Goal: Transaction & Acquisition: Purchase product/service

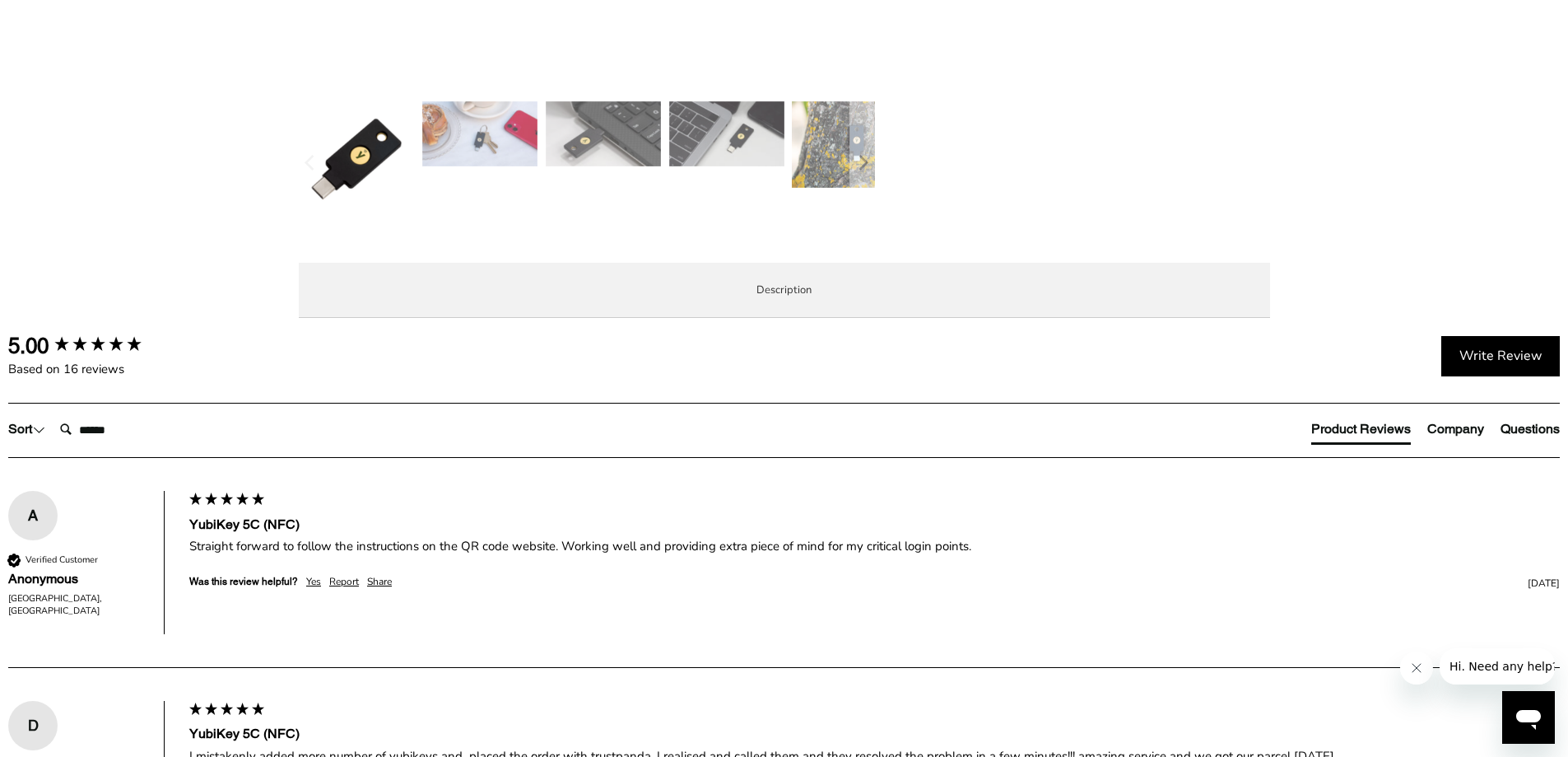
scroll to position [659, 0]
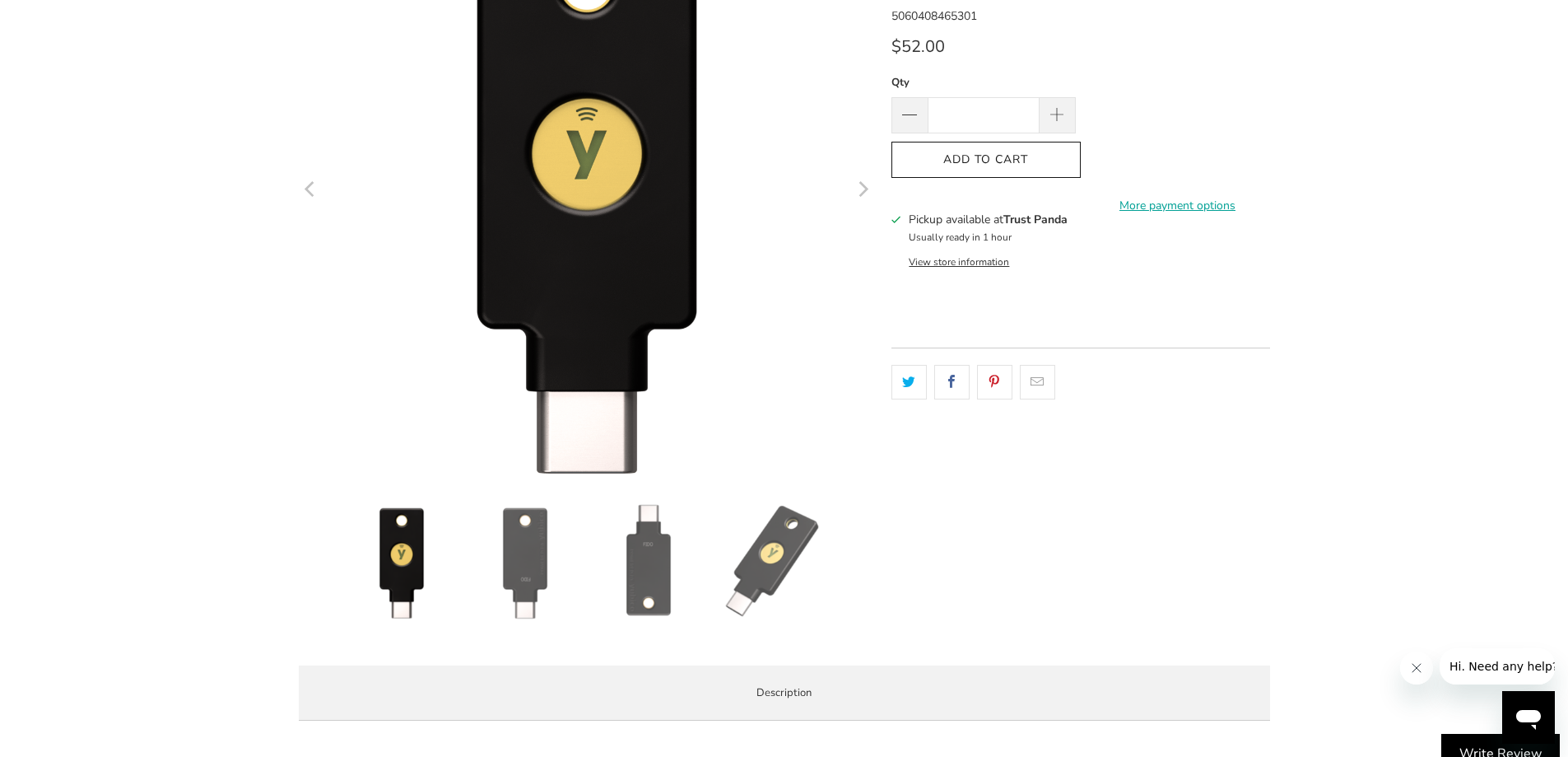
scroll to position [82, 0]
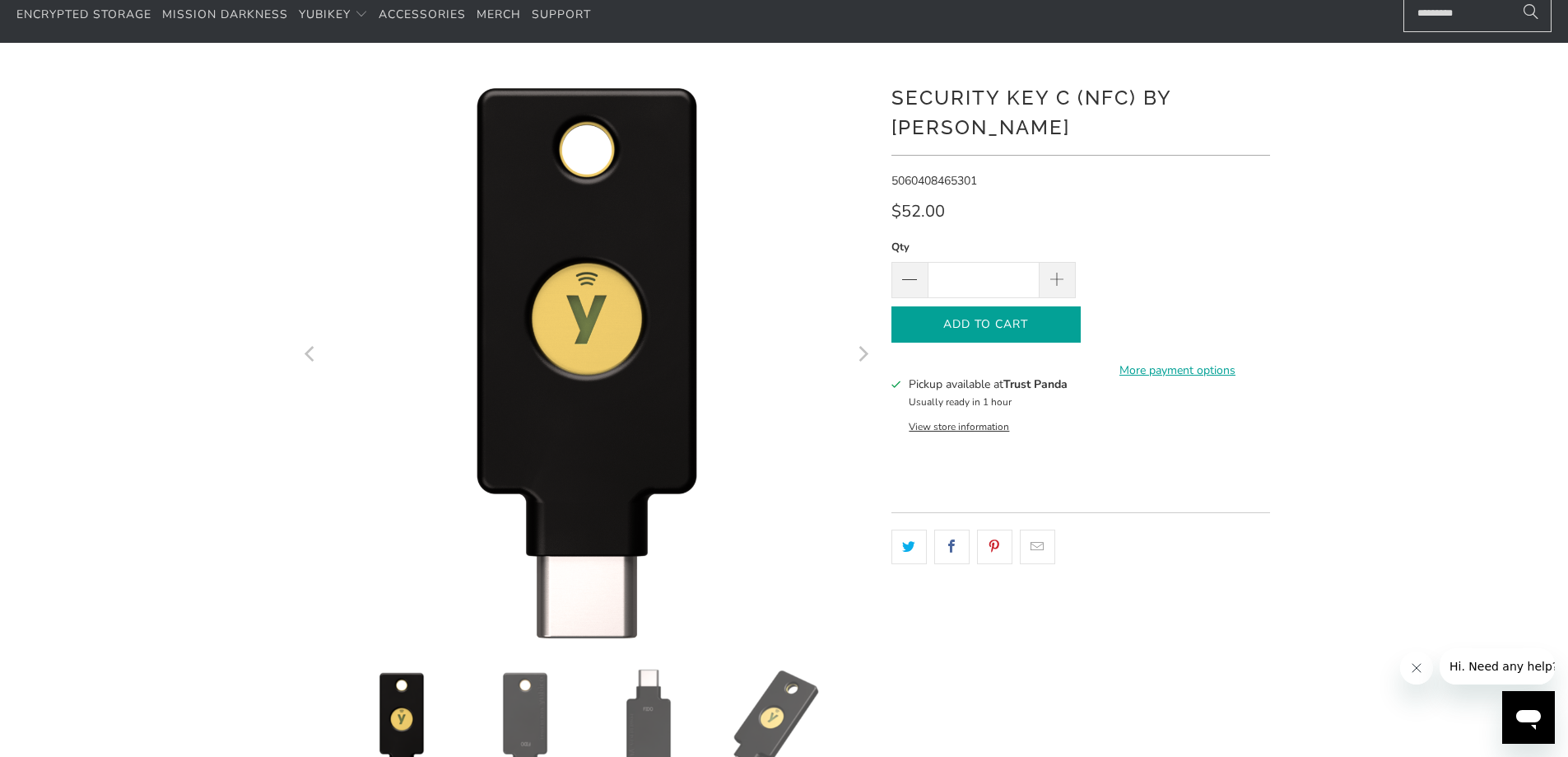
click at [997, 312] on icon "button" at bounding box center [986, 325] width 26 height 27
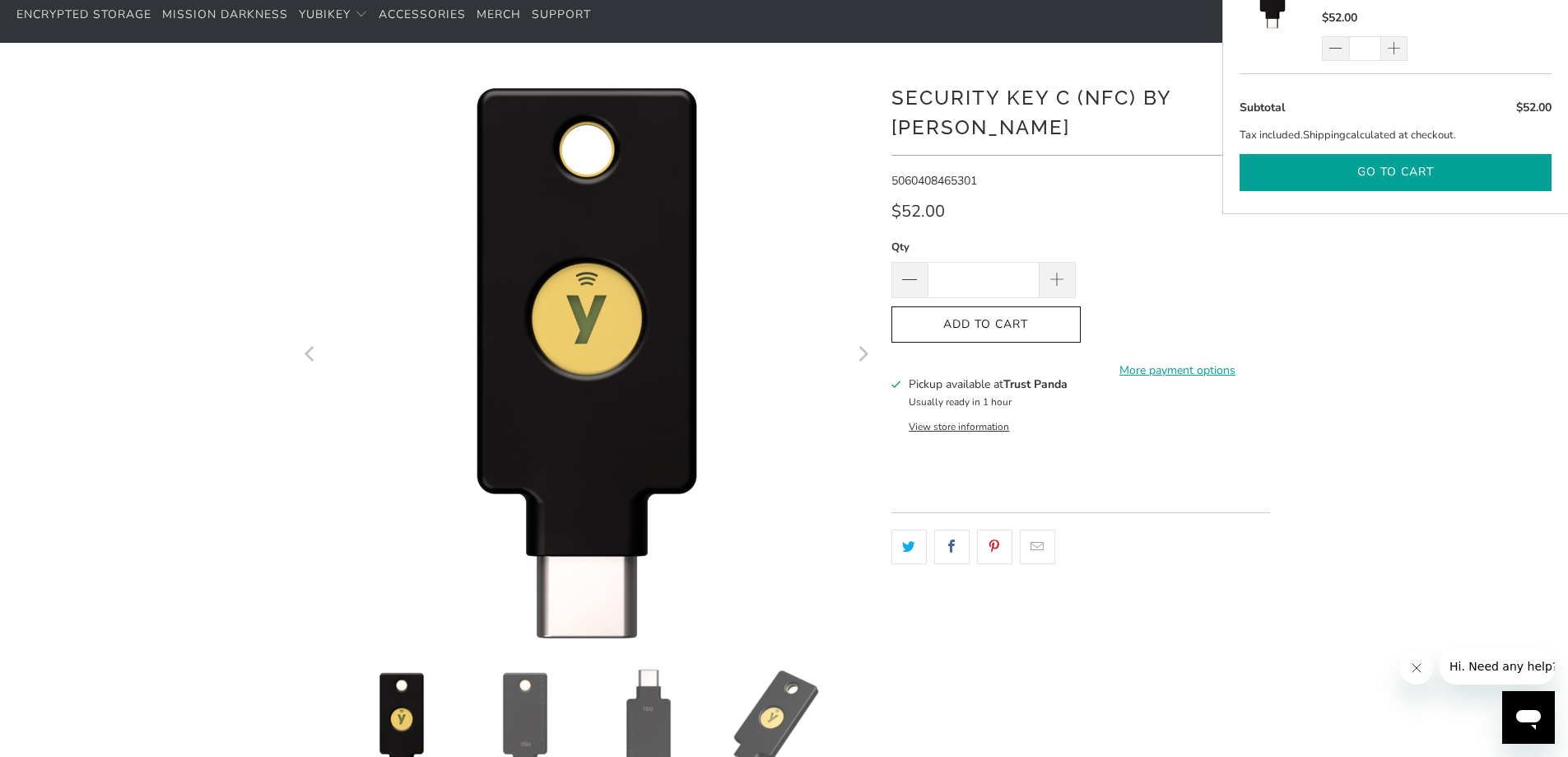
click at [1422, 154] on button "Go to cart" at bounding box center [1395, 172] width 312 height 37
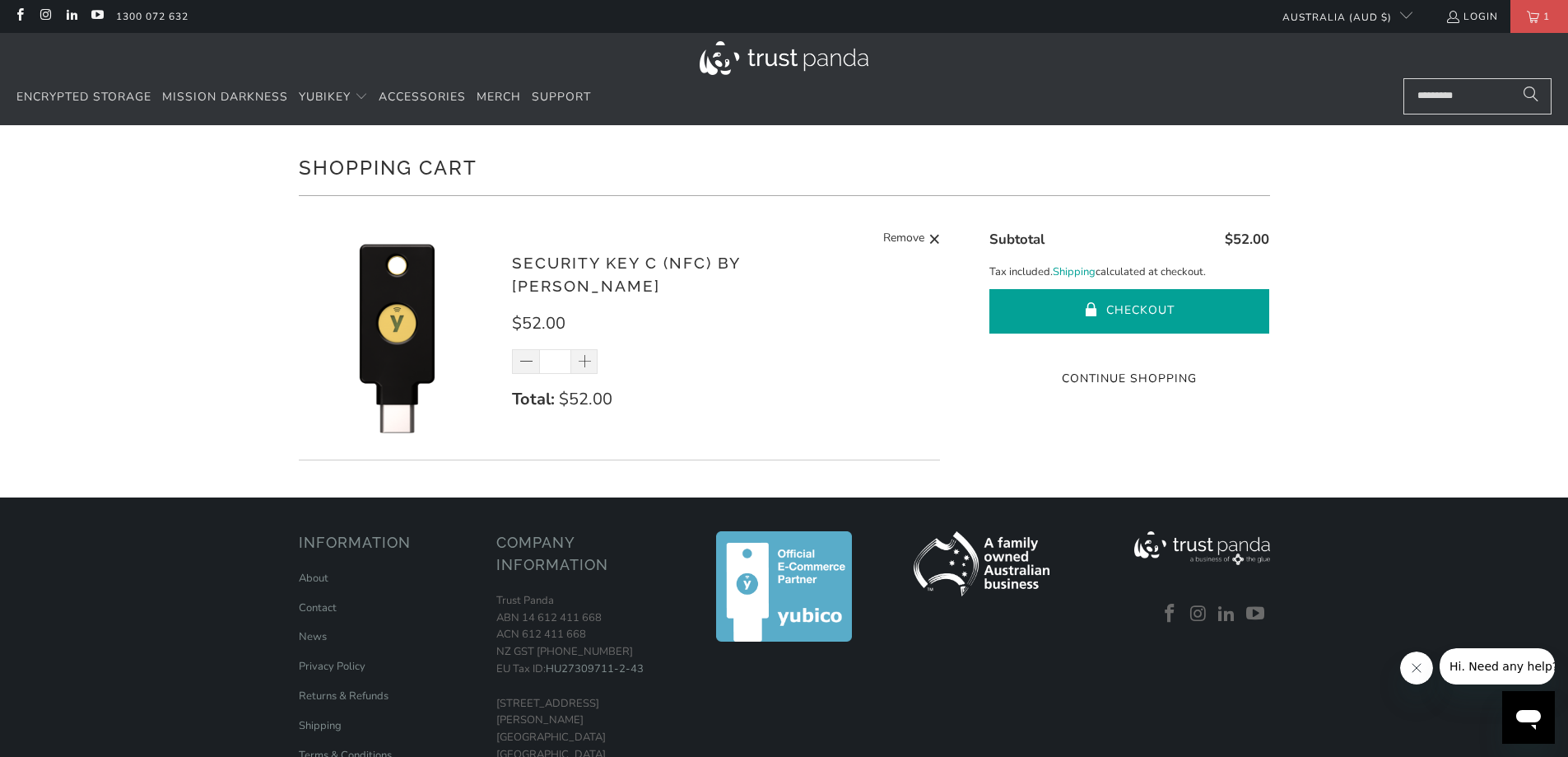
click at [1121, 314] on button "Checkout" at bounding box center [1129, 311] width 280 height 45
